Goal: Information Seeking & Learning: Understand process/instructions

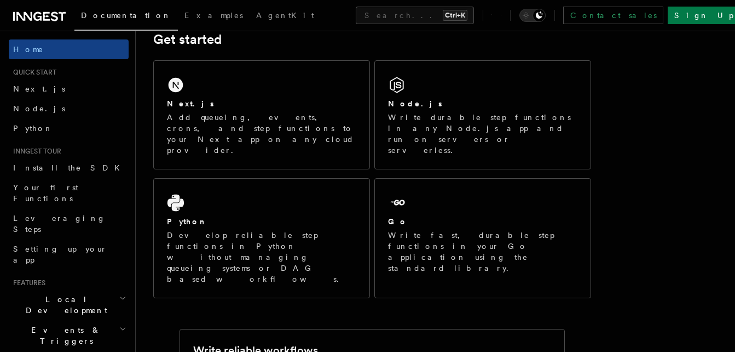
scroll to position [156, 0]
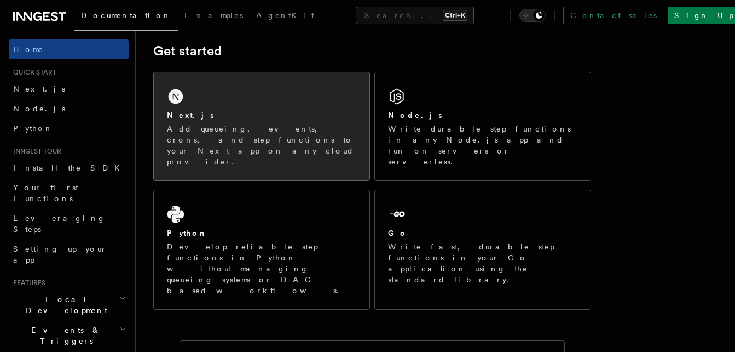
click at [277, 139] on p "Add queueing, events, crons, and step functions to your Next app on any cloud p…" at bounding box center [261, 145] width 189 height 44
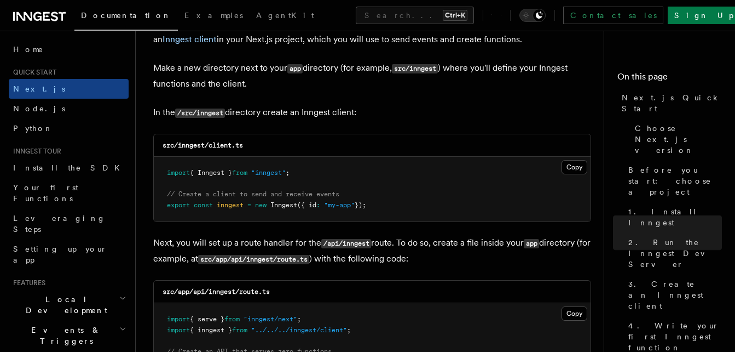
scroll to position [1346, 0]
click at [572, 167] on button "Copy Copied" at bounding box center [575, 166] width 26 height 14
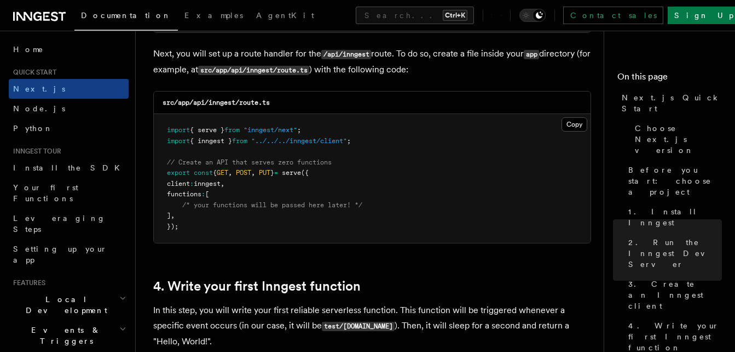
scroll to position [1535, 0]
click at [577, 128] on button "Copy Copied" at bounding box center [575, 124] width 26 height 14
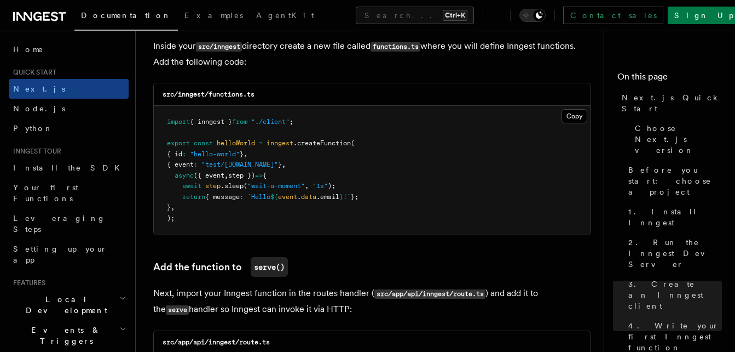
scroll to position [1949, 0]
click at [579, 112] on button "Copy Copied" at bounding box center [575, 115] width 26 height 14
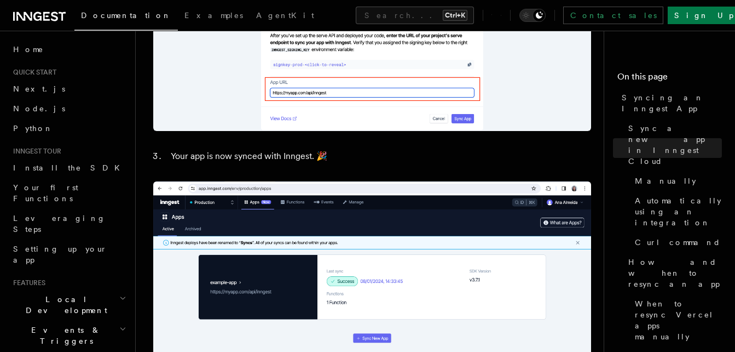
scroll to position [1107, 0]
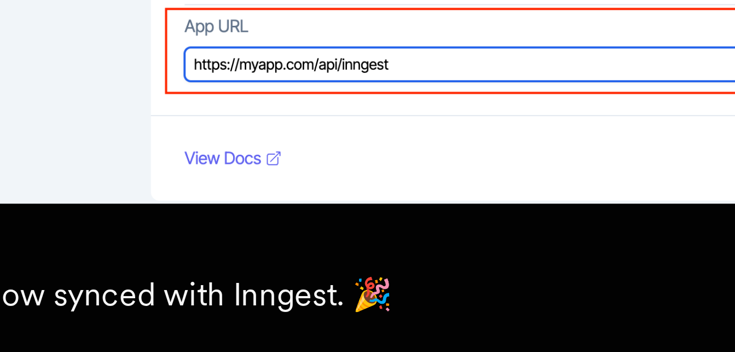
click at [327, 93] on img at bounding box center [372, 0] width 438 height 262
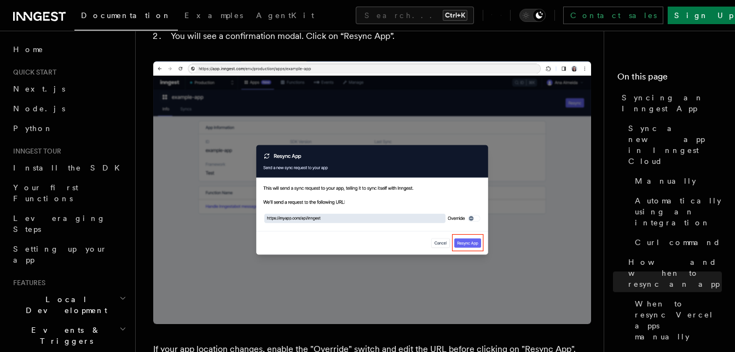
scroll to position [2467, 0]
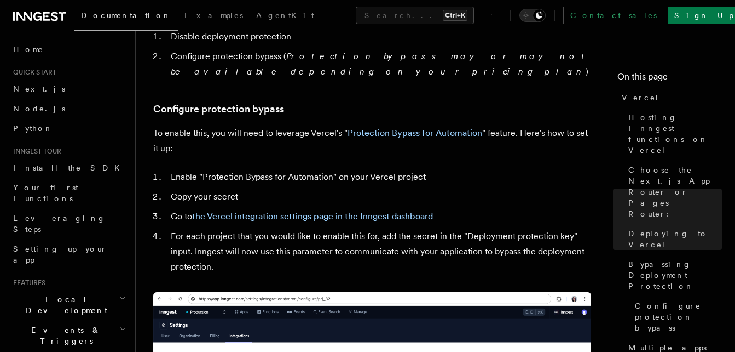
scroll to position [993, 0]
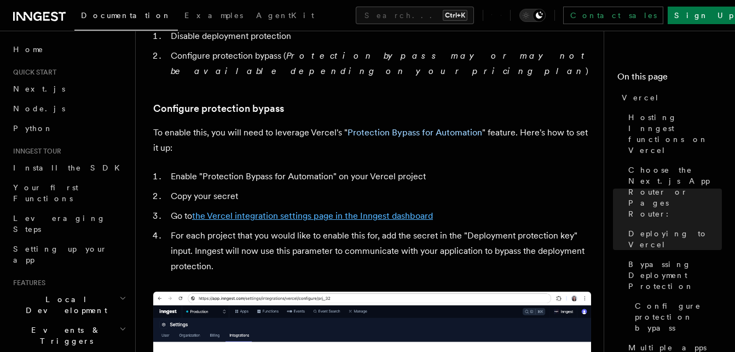
click at [319, 210] on link "the Vercel integration settings page in the Inngest dashboard" at bounding box center [312, 215] width 241 height 10
